Goal: Information Seeking & Learning: Learn about a topic

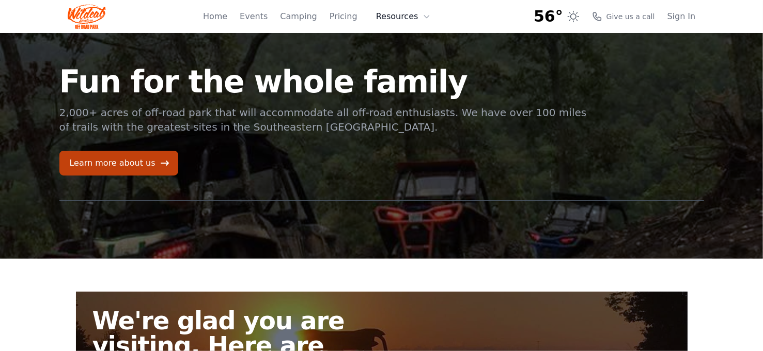
click at [408, 18] on button "Resources" at bounding box center [403, 16] width 67 height 21
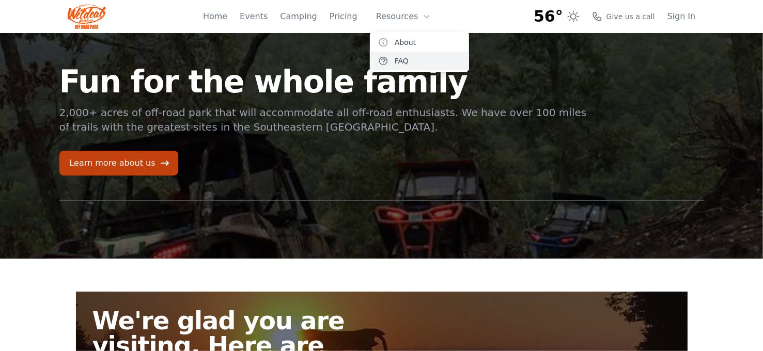
click at [407, 59] on link "FAQ" at bounding box center [419, 61] width 99 height 19
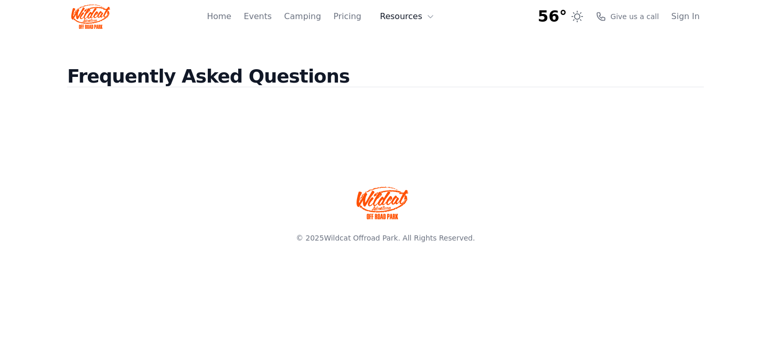
click at [397, 17] on button "Resources" at bounding box center [406, 16] width 67 height 21
click at [410, 39] on link "About" at bounding box center [422, 42] width 99 height 19
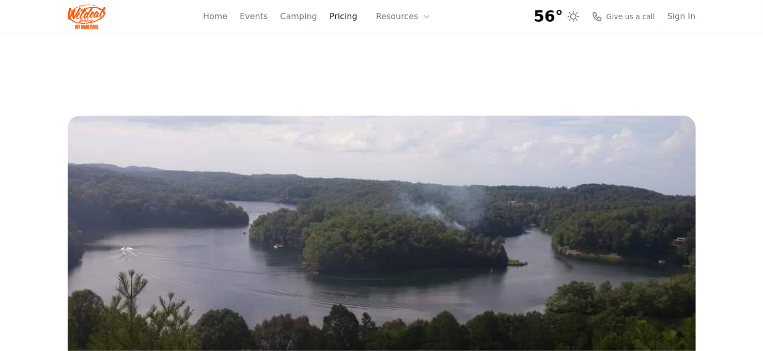
click at [352, 14] on link "Pricing" at bounding box center [344, 16] width 28 height 12
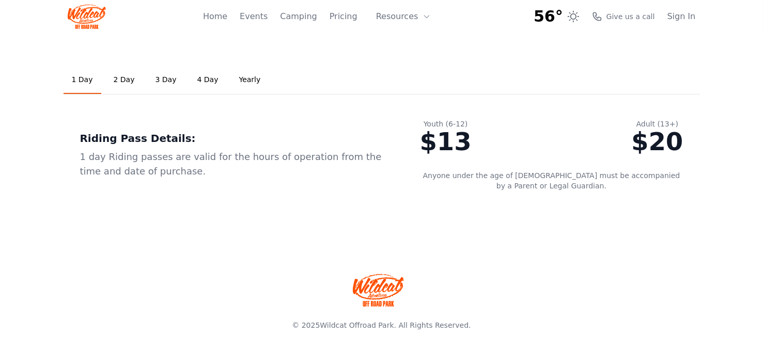
click at [118, 81] on link "2 Day" at bounding box center [124, 80] width 38 height 28
click at [162, 80] on link "3 Day" at bounding box center [166, 80] width 38 height 28
click at [128, 79] on link "2 Day" at bounding box center [124, 80] width 38 height 28
click at [316, 19] on link "Camping" at bounding box center [298, 16] width 37 height 12
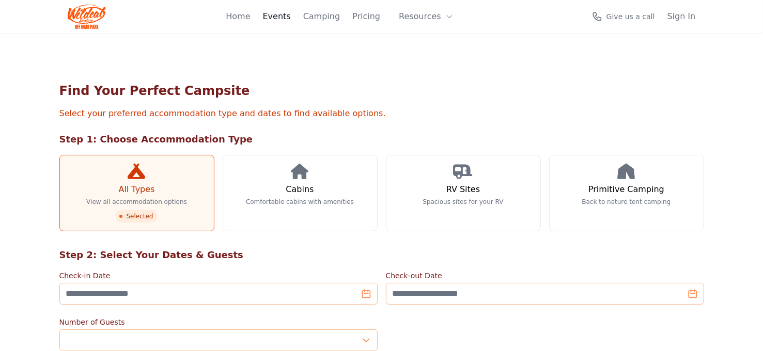
click at [286, 18] on link "Events" at bounding box center [277, 16] width 28 height 12
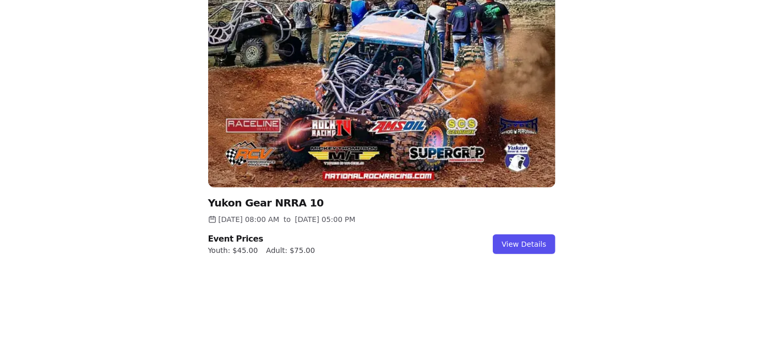
scroll to position [1116, 0]
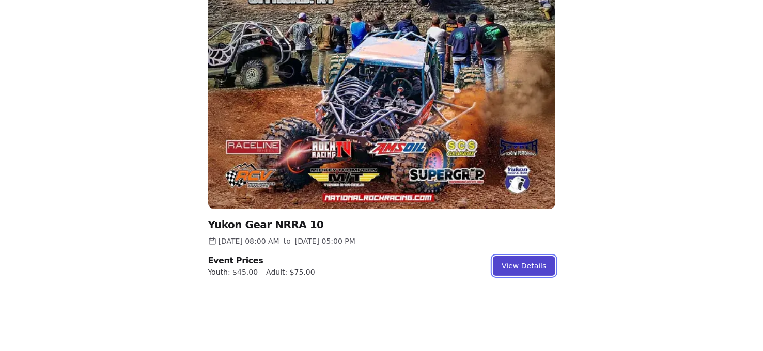
click at [521, 266] on link "View Details" at bounding box center [524, 266] width 62 height 20
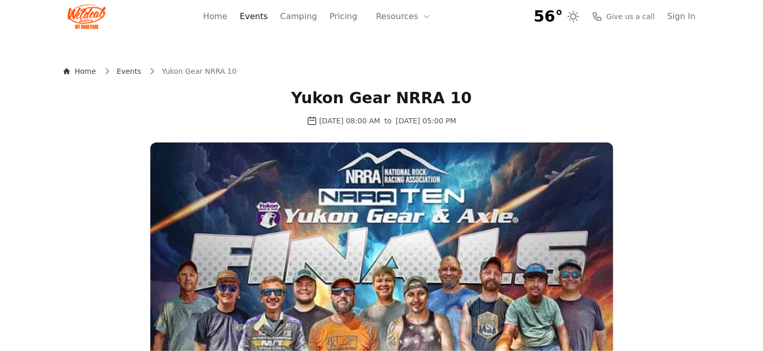
click at [258, 15] on link "Events" at bounding box center [254, 16] width 28 height 12
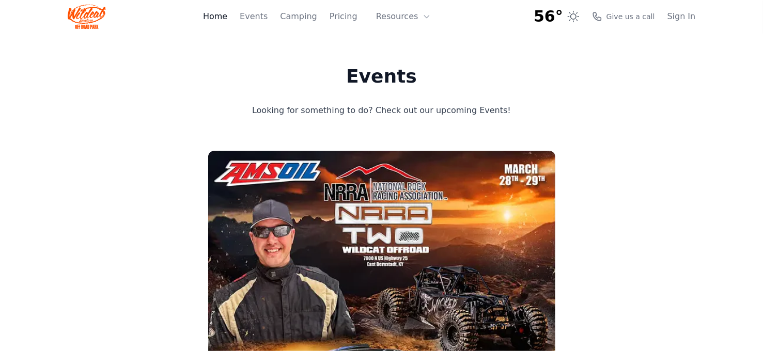
click at [227, 13] on link "Home" at bounding box center [215, 16] width 24 height 12
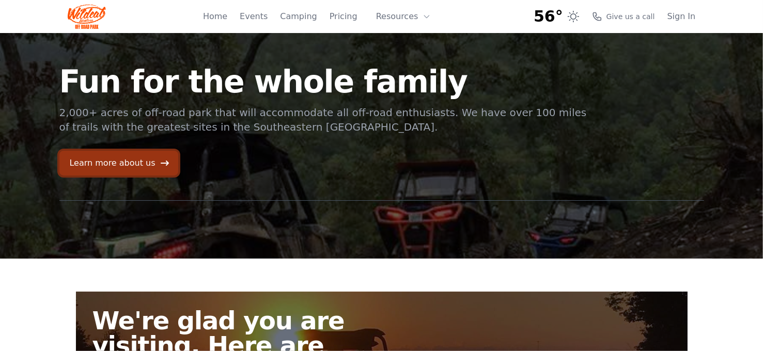
click at [114, 164] on link "Learn more about us" at bounding box center [118, 163] width 119 height 25
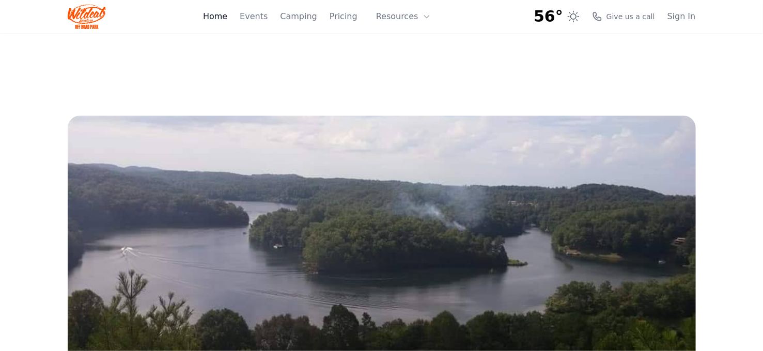
click at [227, 19] on link "Home" at bounding box center [215, 16] width 24 height 12
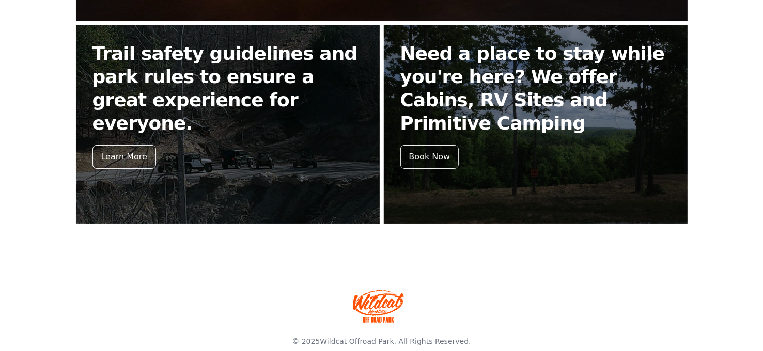
scroll to position [486, 0]
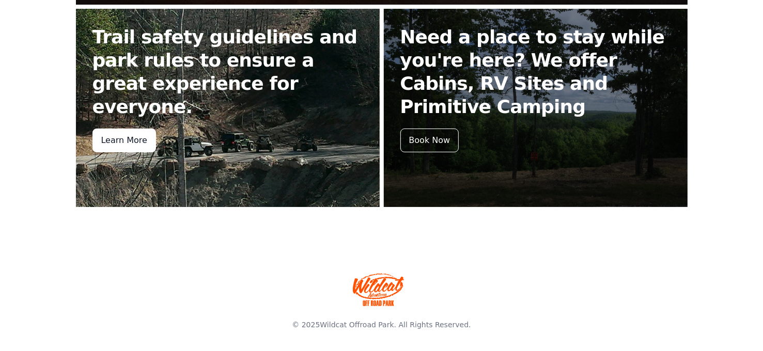
click at [131, 129] on div "Learn More" at bounding box center [124, 141] width 64 height 24
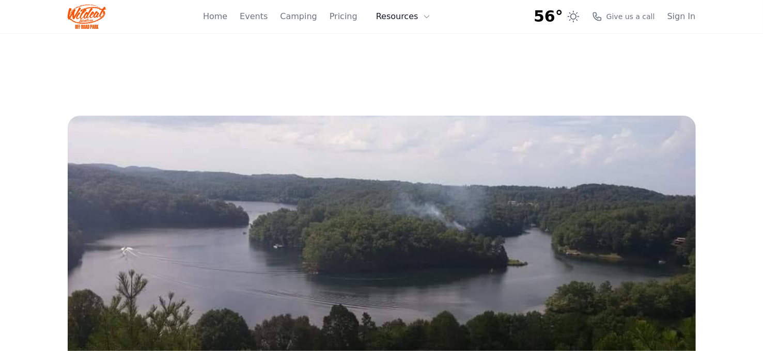
click at [402, 18] on button "Resources" at bounding box center [403, 16] width 67 height 21
click at [348, 20] on link "Pricing" at bounding box center [344, 16] width 28 height 12
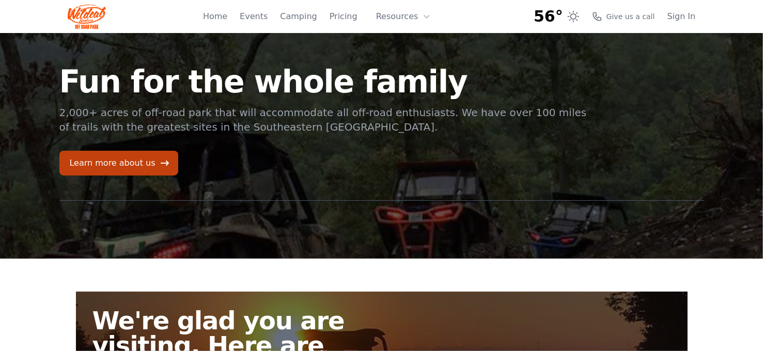
scroll to position [486, 0]
